Goal: Download file/media

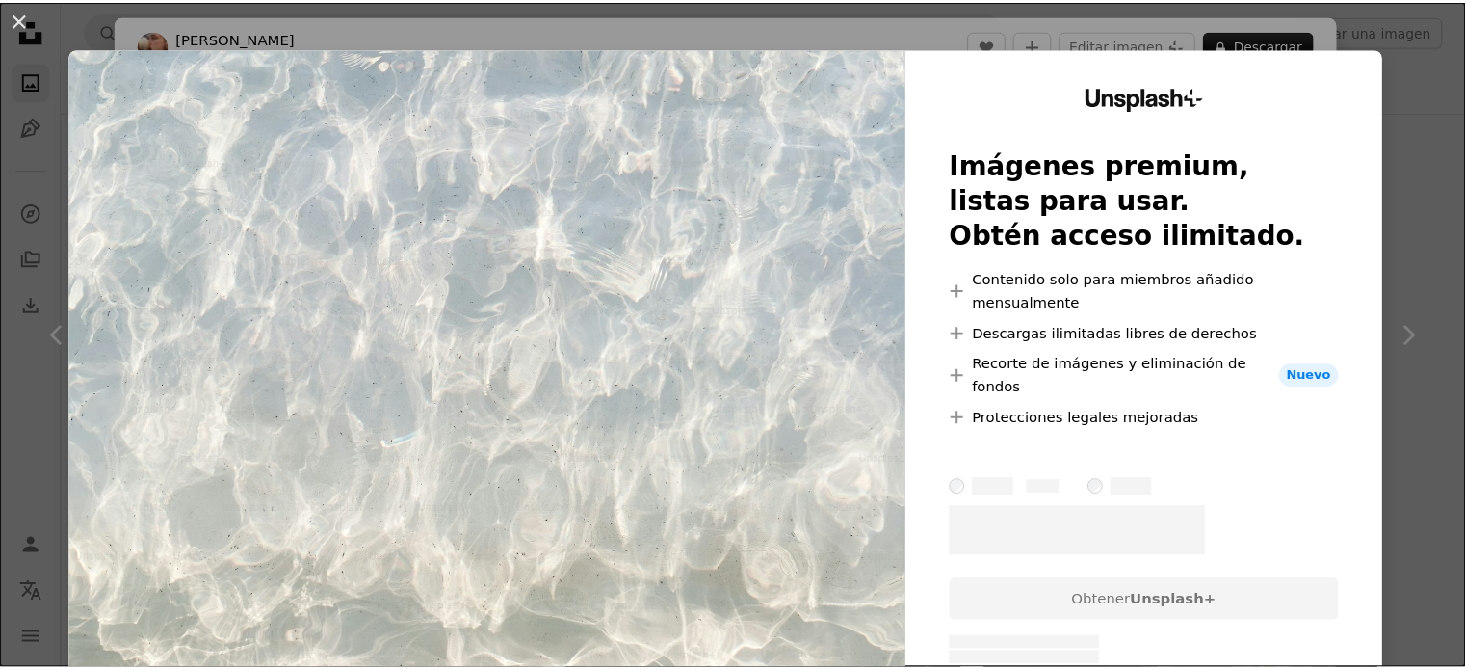
scroll to position [1541, 0]
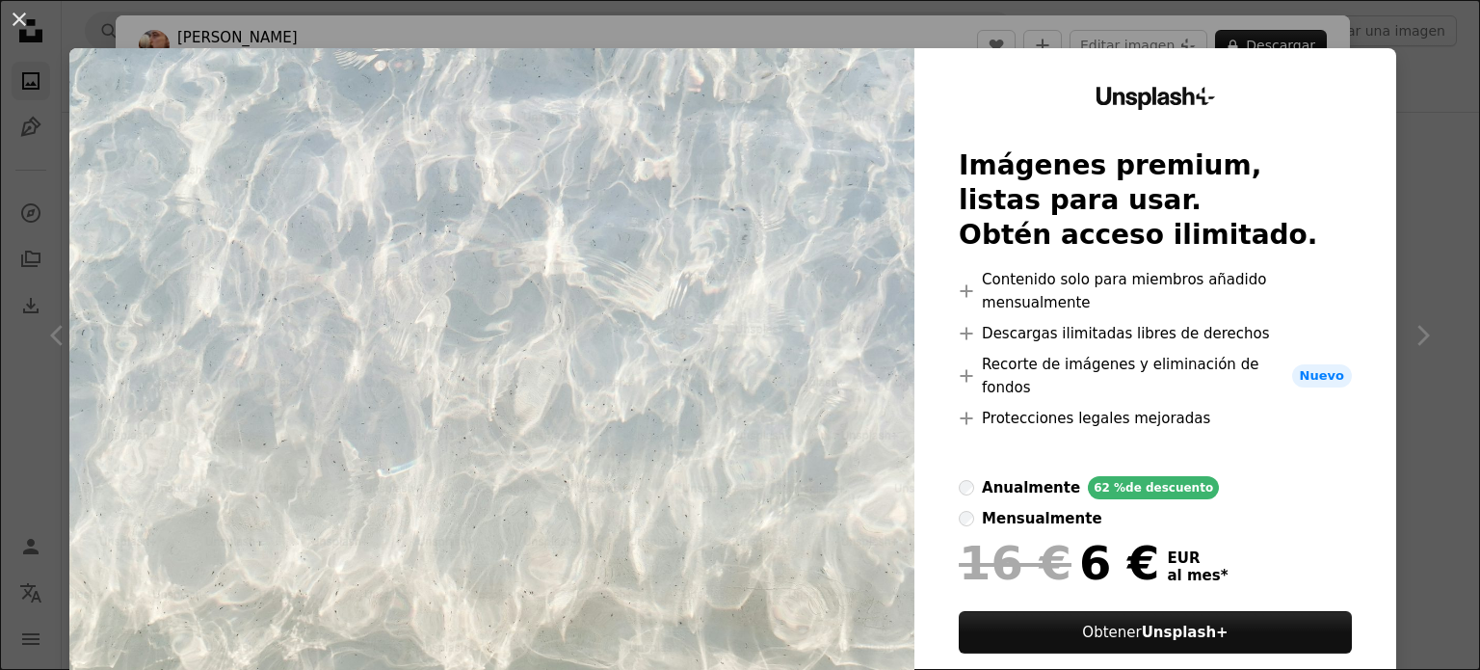
click at [1414, 119] on div "An X shape Unsplash+ Imágenes premium, listas para usar. Obtén acceso ilimitado…" at bounding box center [740, 335] width 1480 height 670
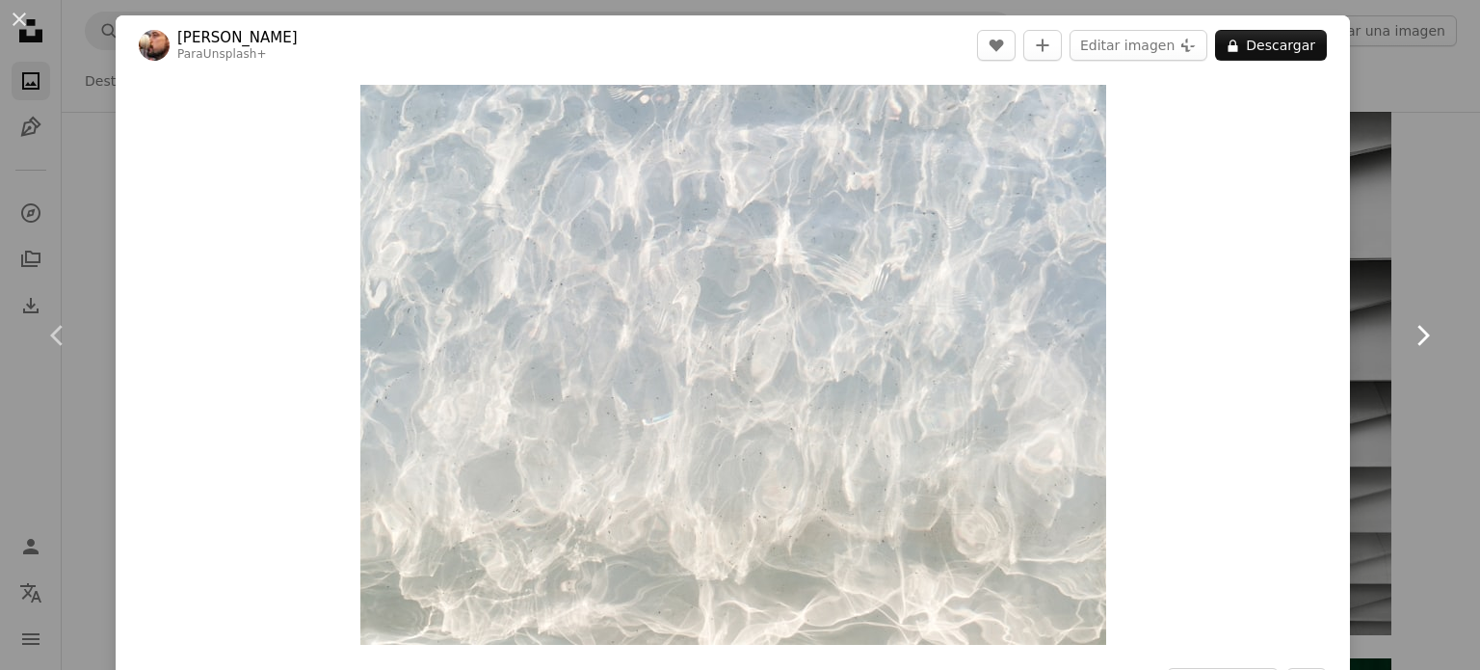
click at [1395, 262] on link "Chevron right" at bounding box center [1422, 335] width 116 height 185
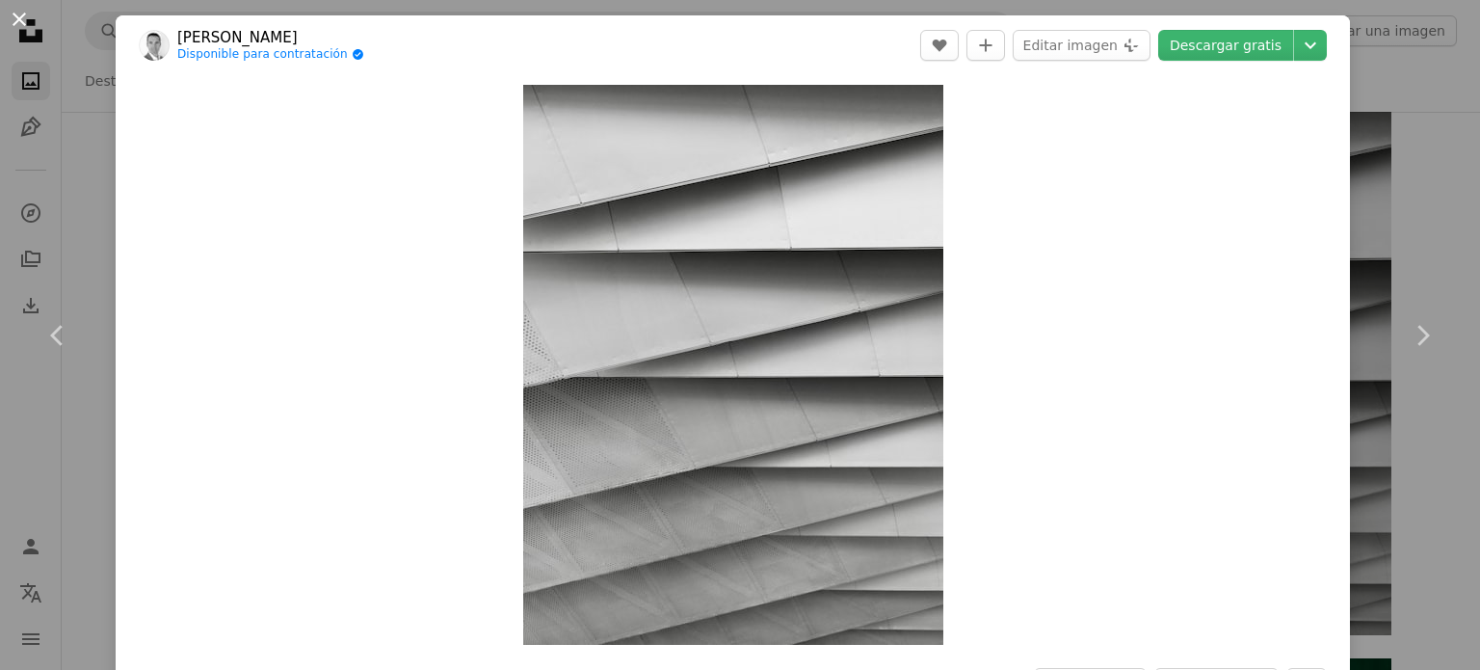
click at [15, 26] on button "An X shape" at bounding box center [19, 19] width 23 height 23
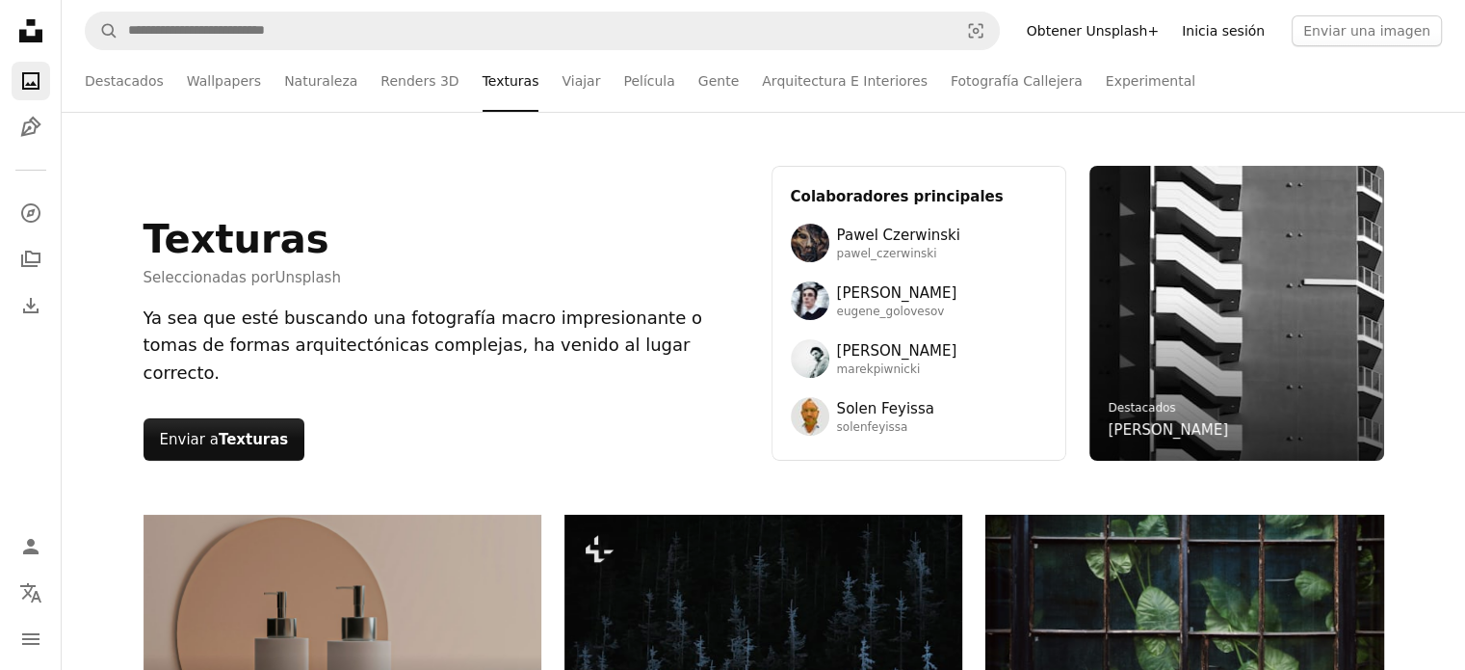
click at [1244, 45] on link "Inicia sesión" at bounding box center [1223, 30] width 106 height 31
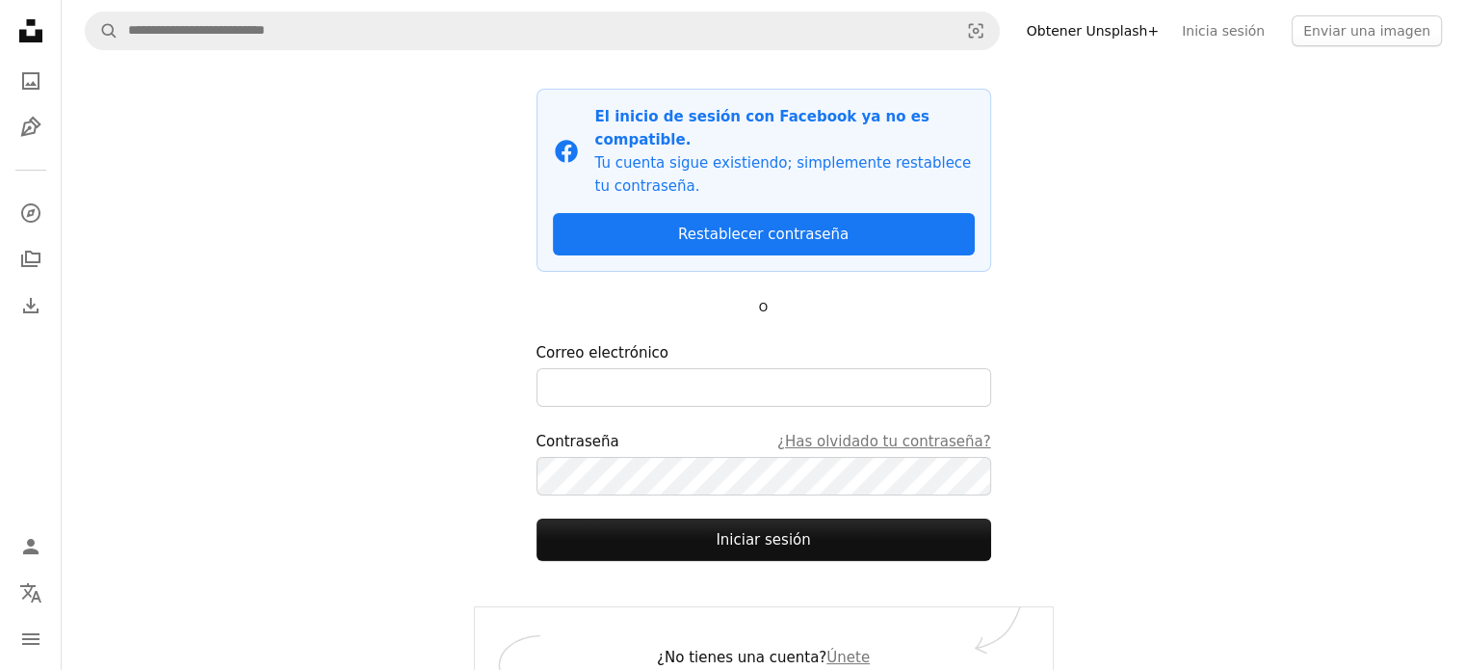
scroll to position [133, 0]
